Goal: Information Seeking & Learning: Learn about a topic

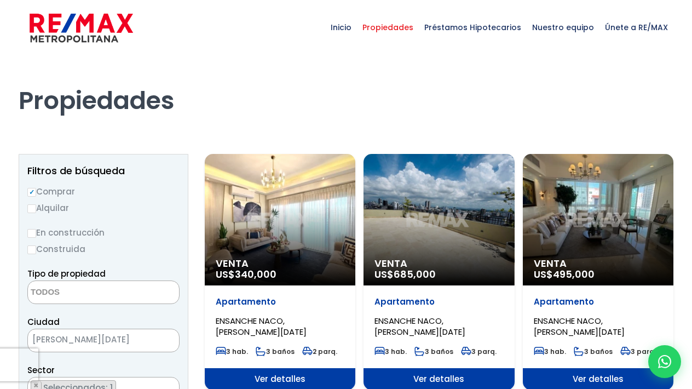
select select
select select "182"
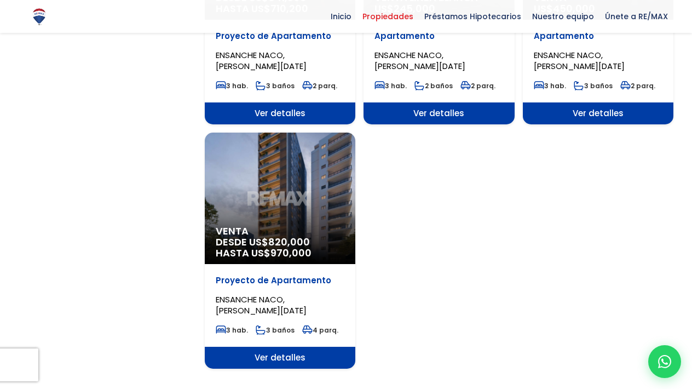
scroll to position [1242, 0]
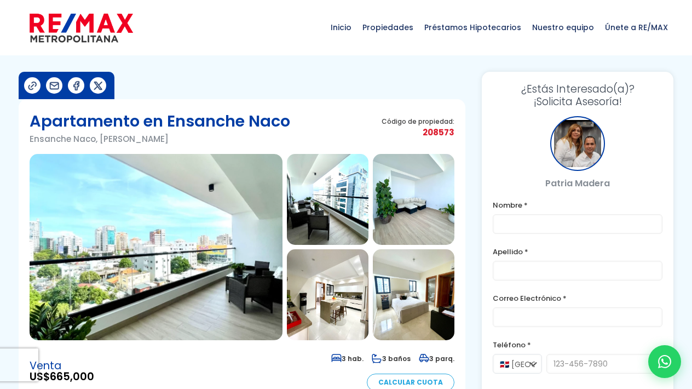
click at [198, 237] on img at bounding box center [156, 247] width 253 height 186
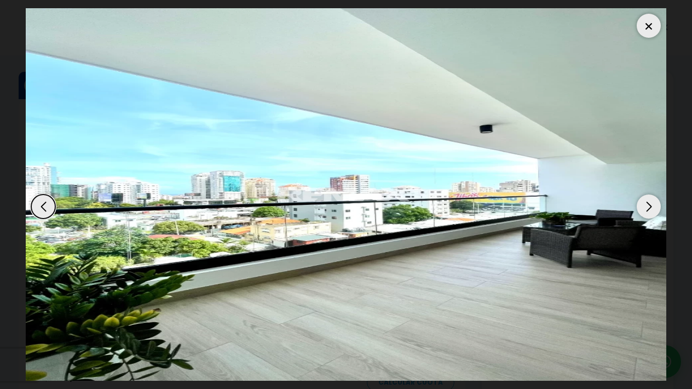
click at [648, 205] on div "Next slide" at bounding box center [649, 206] width 24 height 24
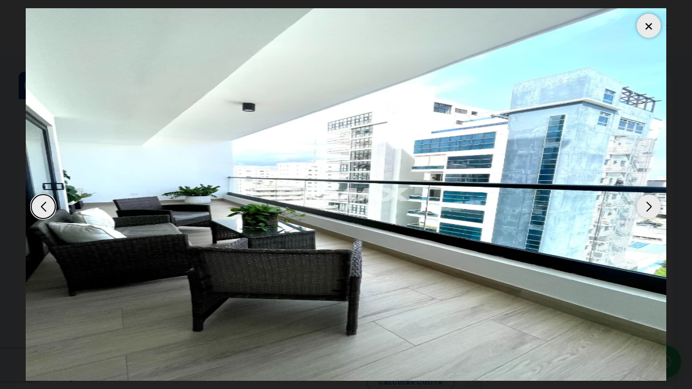
click at [648, 205] on div "Next slide" at bounding box center [649, 206] width 24 height 24
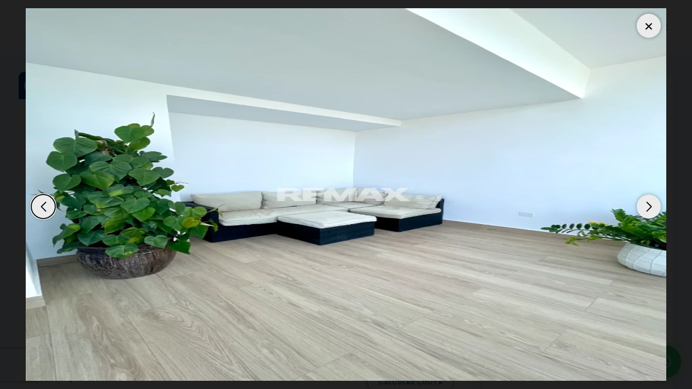
click at [648, 205] on div "Next slide" at bounding box center [649, 206] width 24 height 24
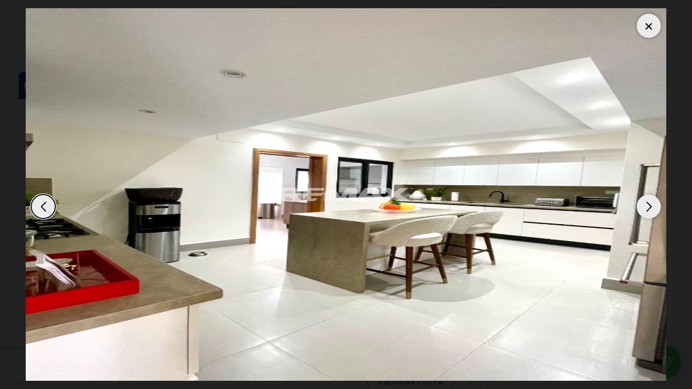
click at [648, 205] on div "Next slide" at bounding box center [649, 206] width 24 height 24
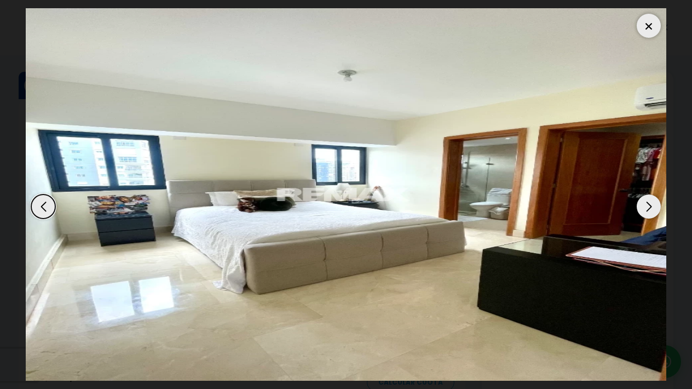
click at [648, 205] on div "Next slide" at bounding box center [649, 206] width 24 height 24
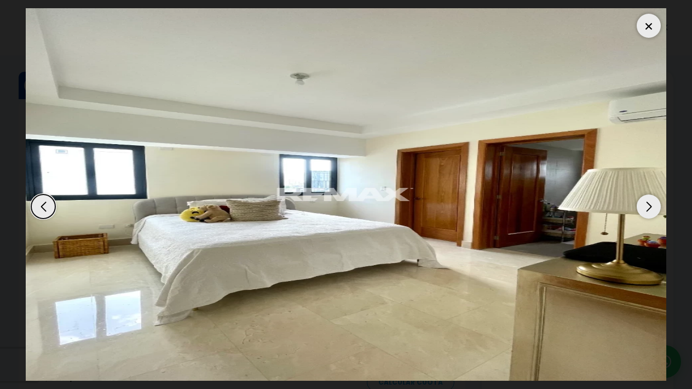
click at [648, 205] on div "Next slide" at bounding box center [649, 206] width 24 height 24
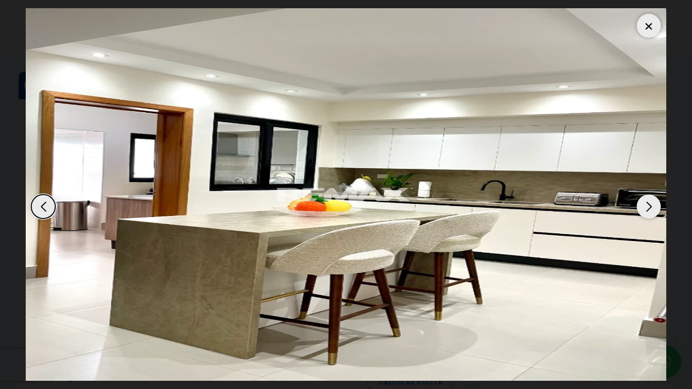
click at [566, 221] on img "7 / 12" at bounding box center [346, 194] width 641 height 372
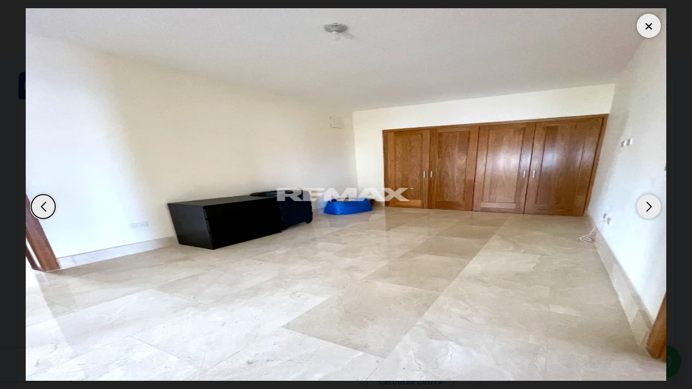
click at [632, 79] on img "8 / 12" at bounding box center [346, 194] width 641 height 372
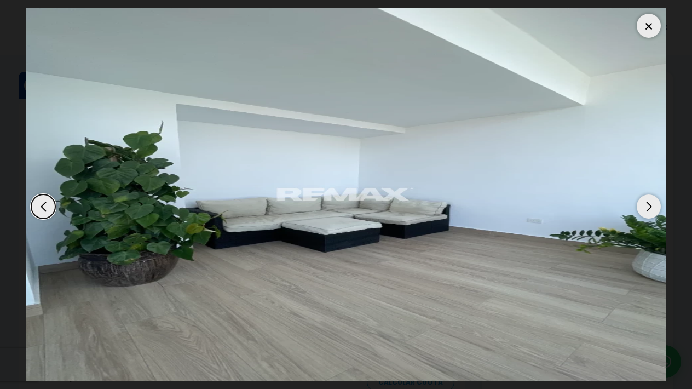
click at [632, 79] on img "12 / 12" at bounding box center [346, 194] width 641 height 372
click at [643, 26] on div at bounding box center [649, 26] width 24 height 24
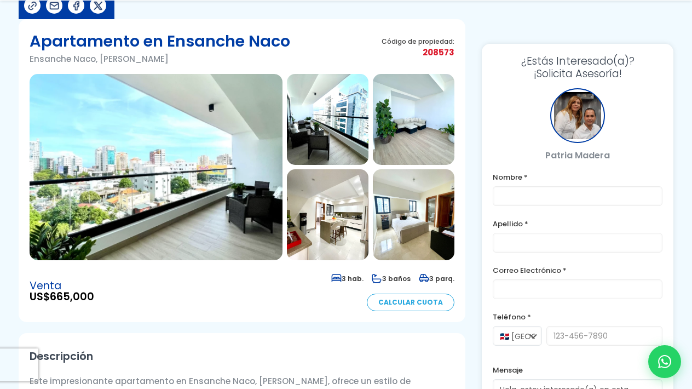
scroll to position [82, 0]
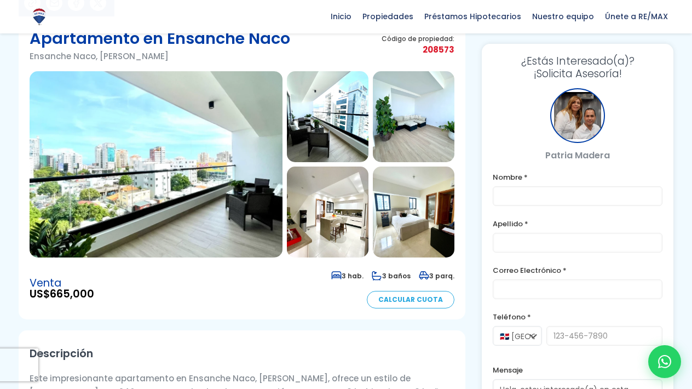
click at [415, 211] on img at bounding box center [414, 211] width 82 height 91
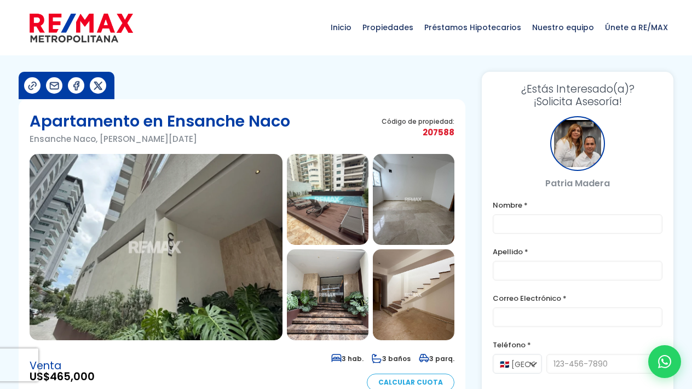
click at [282, 221] on img at bounding box center [156, 247] width 253 height 186
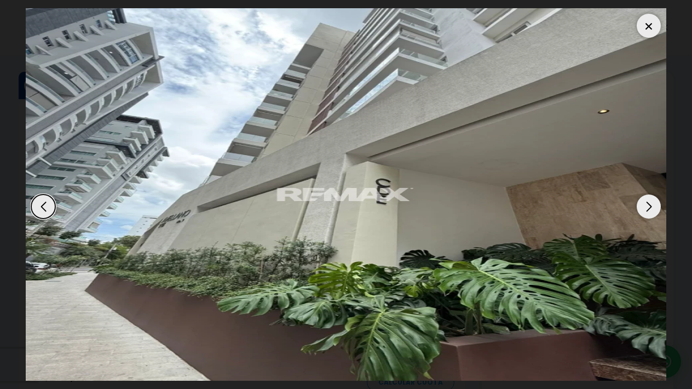
click at [643, 15] on div at bounding box center [649, 26] width 24 height 24
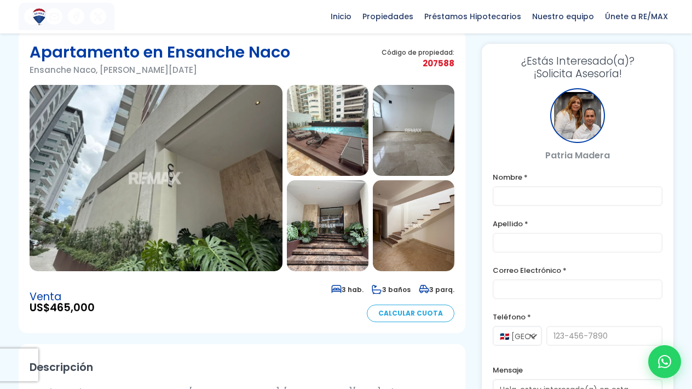
click at [344, 137] on img at bounding box center [328, 130] width 82 height 91
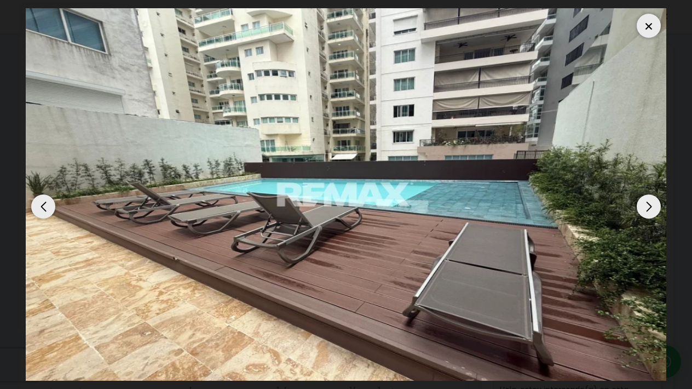
click at [653, 25] on div at bounding box center [649, 26] width 24 height 24
